Goal: Entertainment & Leisure: Consume media (video, audio)

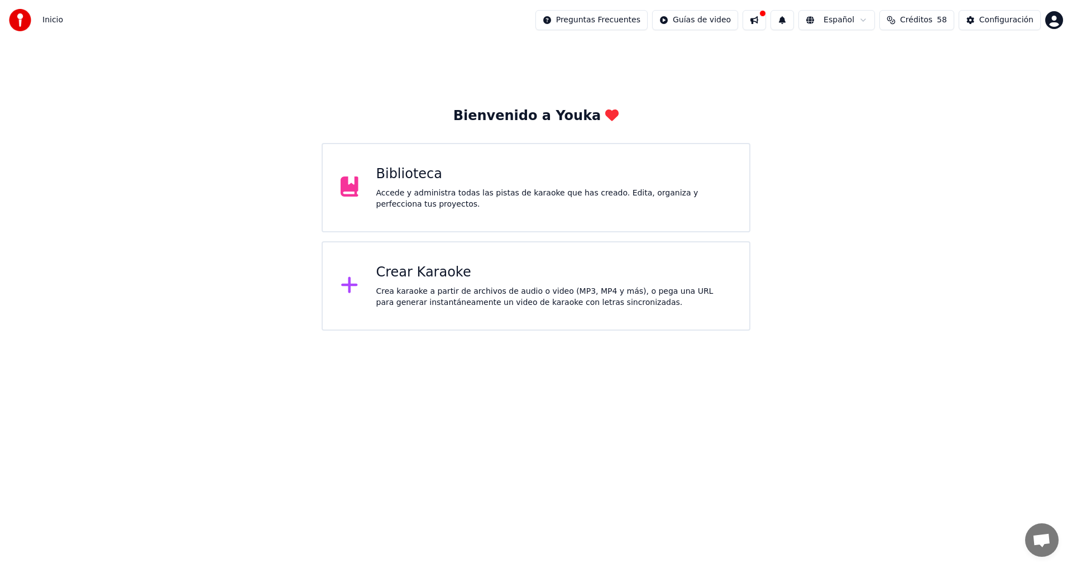
click at [419, 279] on div "Crear Karaoke" at bounding box center [554, 273] width 356 height 18
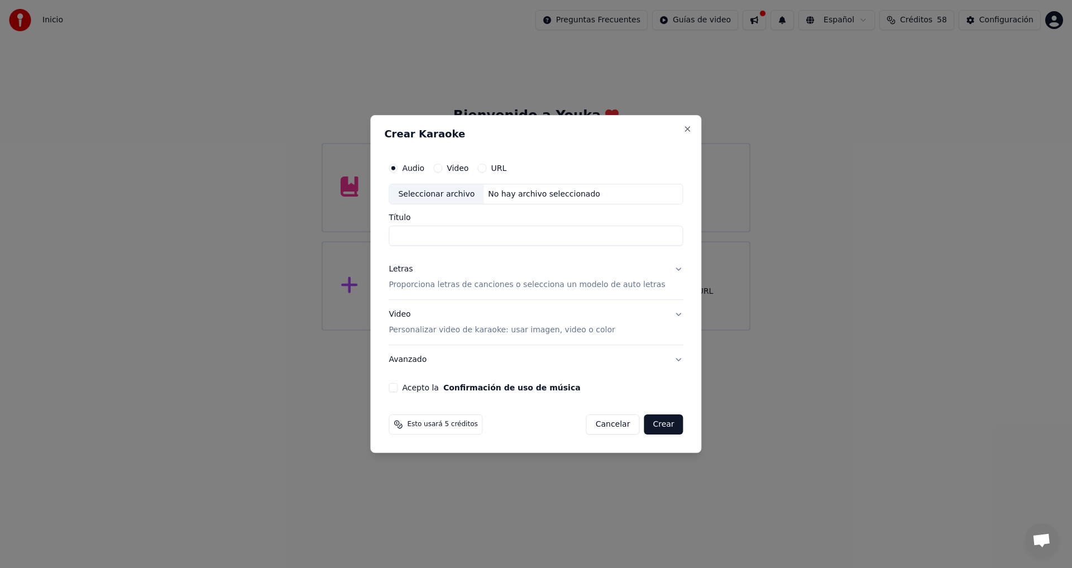
click at [603, 422] on button "Cancelar" at bounding box center [613, 424] width 54 height 20
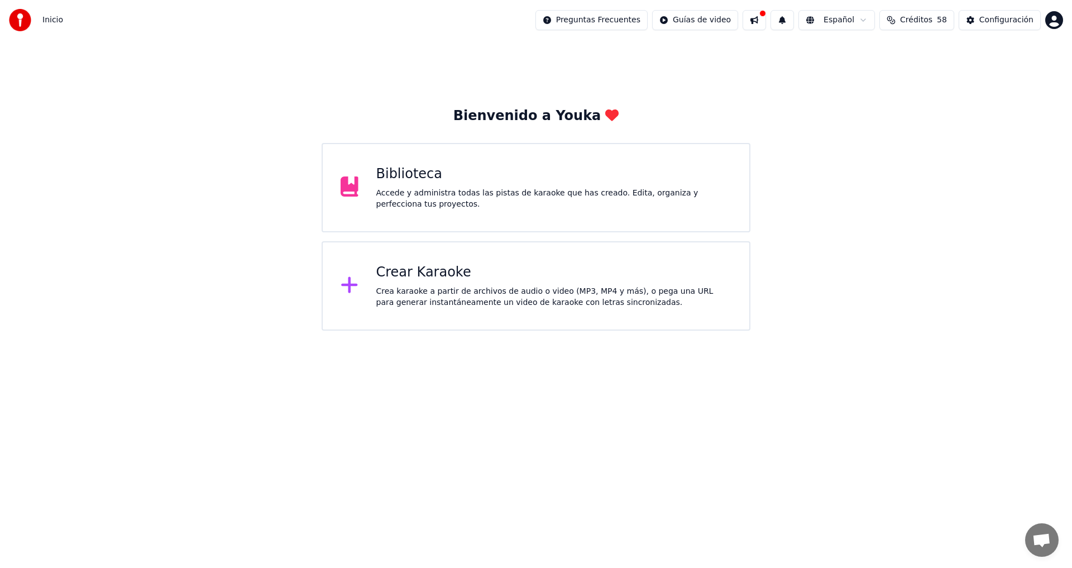
click at [414, 172] on div "Biblioteca" at bounding box center [554, 174] width 356 height 18
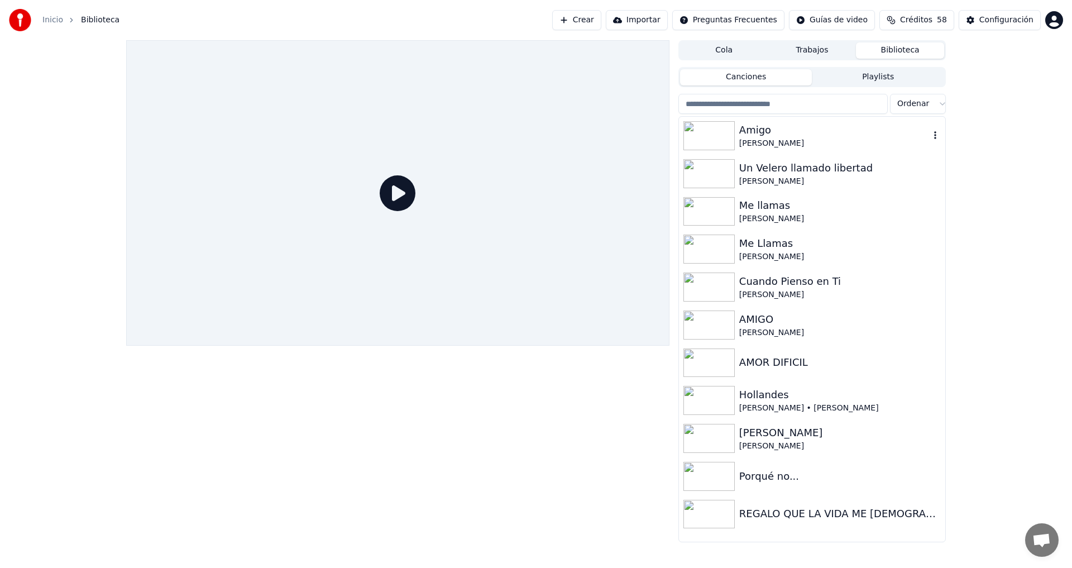
click at [714, 139] on img at bounding box center [709, 135] width 51 height 29
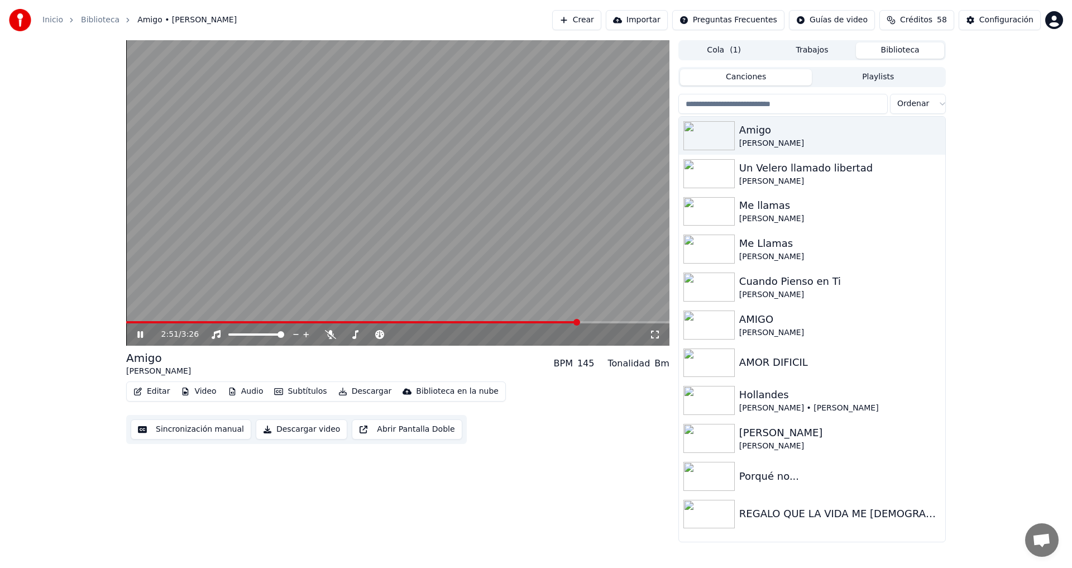
click at [139, 334] on icon at bounding box center [140, 334] width 6 height 7
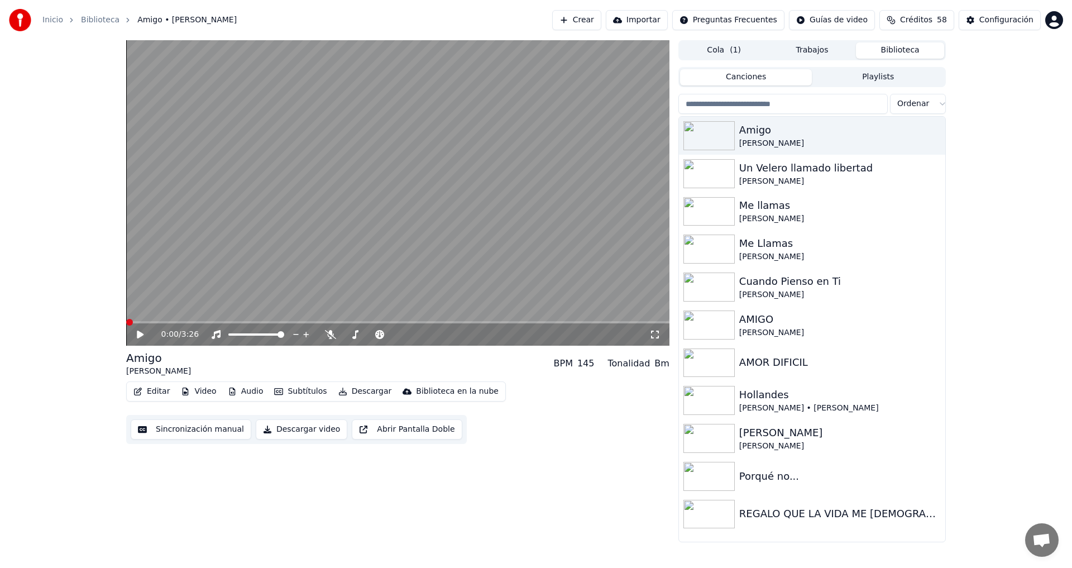
click at [126, 326] on span at bounding box center [129, 322] width 7 height 7
click at [361, 332] on div at bounding box center [406, 334] width 90 height 11
click at [435, 332] on icon at bounding box center [435, 334] width 11 height 11
click at [141, 332] on icon at bounding box center [148, 334] width 26 height 9
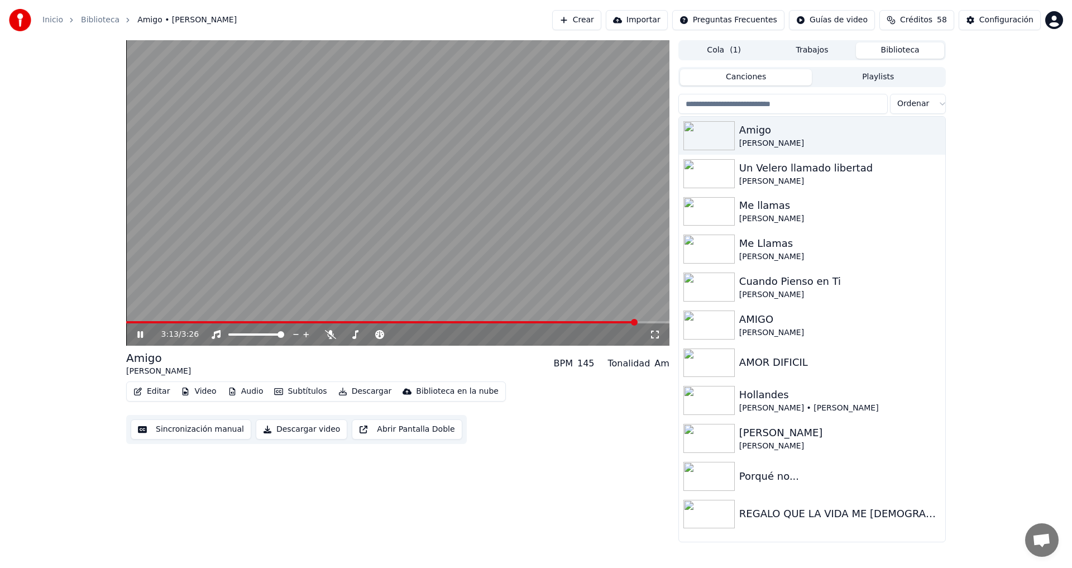
click at [140, 335] on icon at bounding box center [148, 334] width 26 height 9
